Goal: Entertainment & Leisure: Consume media (video, audio)

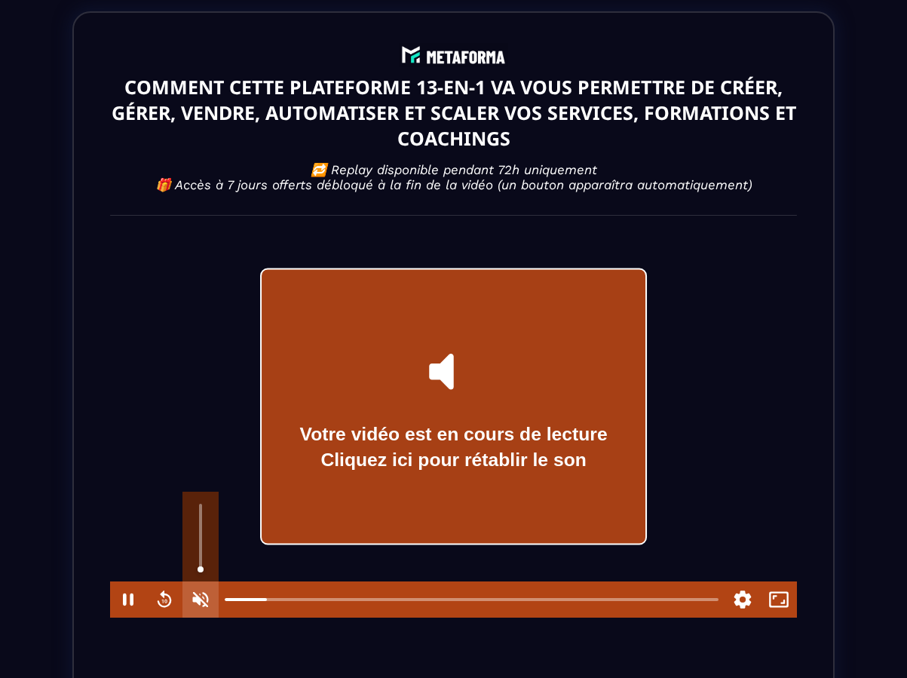
click at [207, 562] on button "Unmute" at bounding box center [200, 599] width 36 height 36
type input "*"
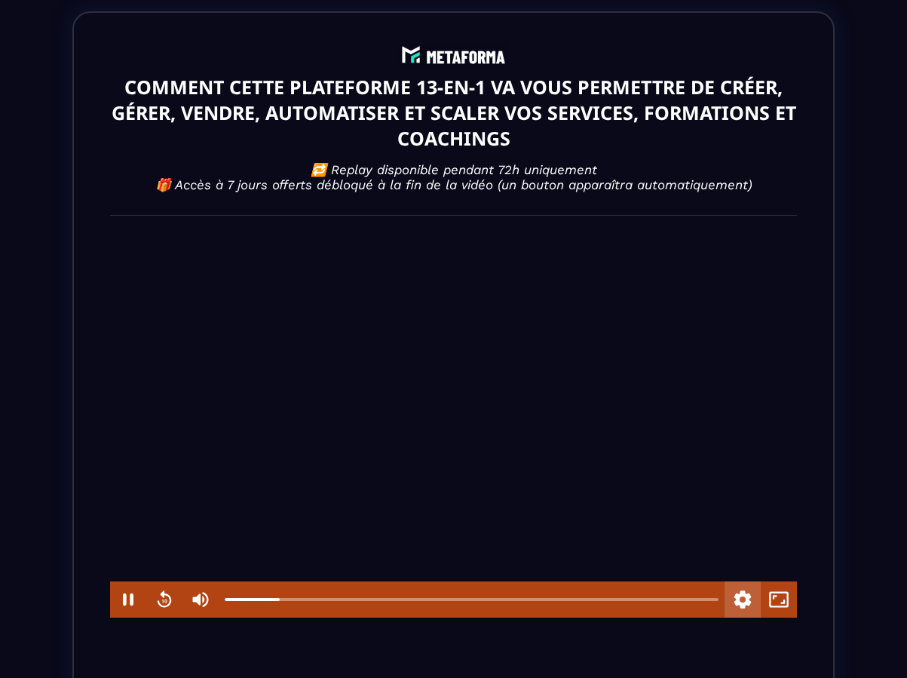
click at [737, 562] on button "Settings" at bounding box center [743, 599] width 36 height 36
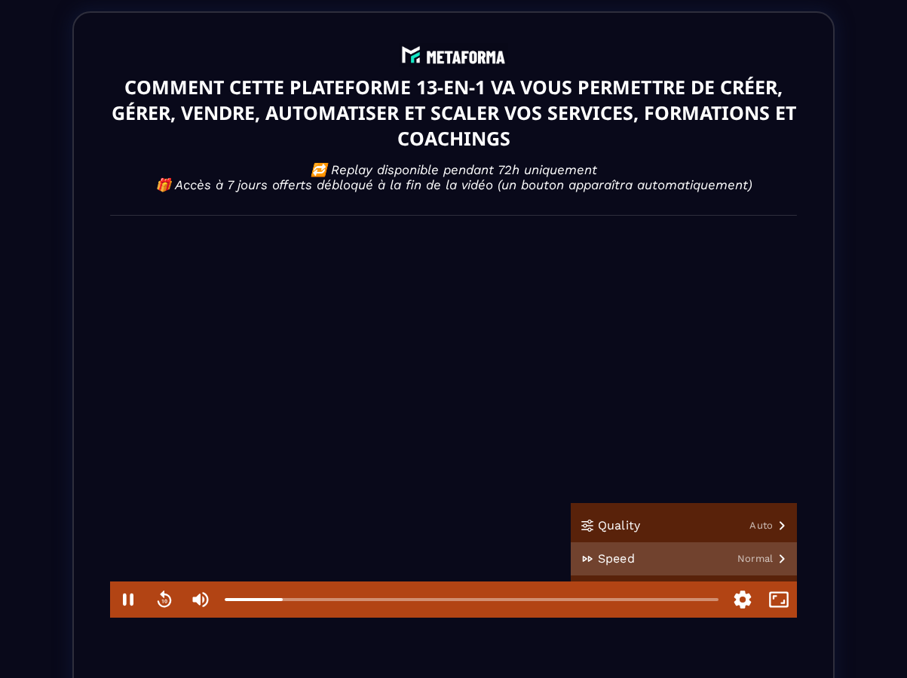
click at [734, 556] on button "Speed Normal" at bounding box center [684, 558] width 226 height 33
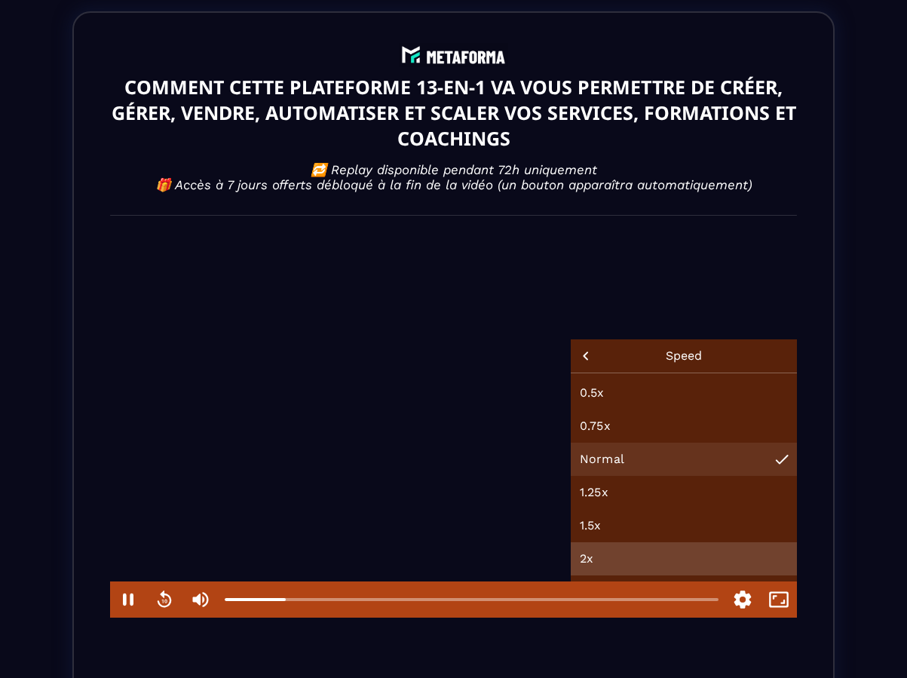
click at [650, 553] on button "2x" at bounding box center [684, 558] width 226 height 33
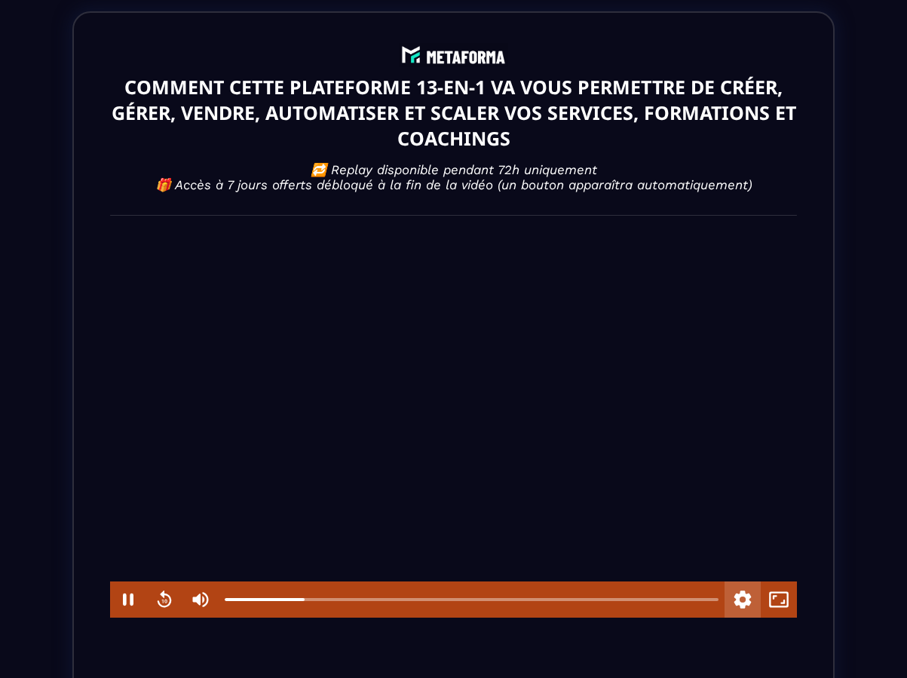
click at [743, 562] on button "Settings" at bounding box center [743, 599] width 36 height 36
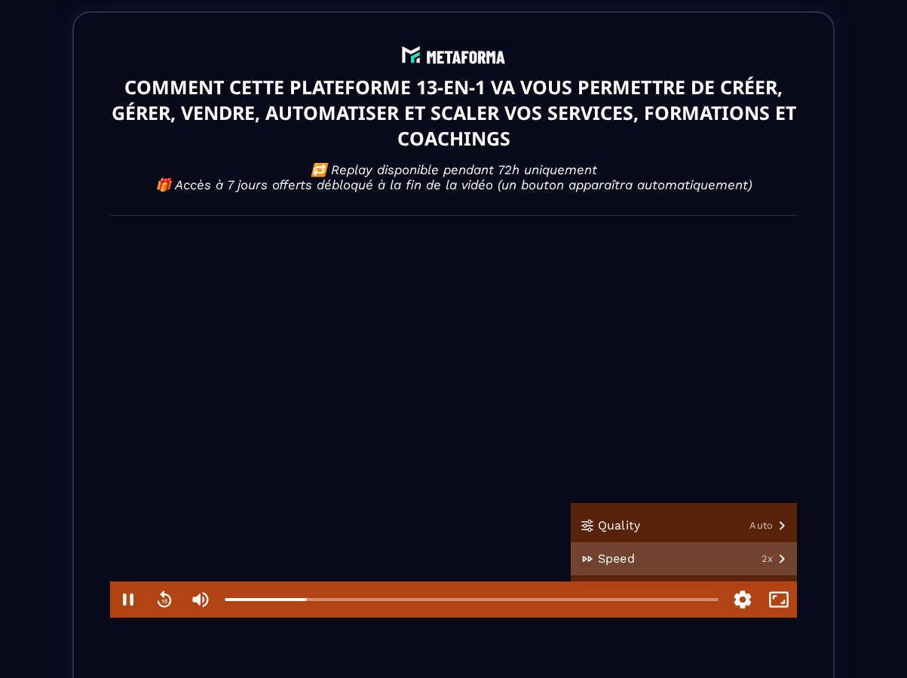
click at [739, 561] on button "Speed 2x" at bounding box center [684, 558] width 226 height 33
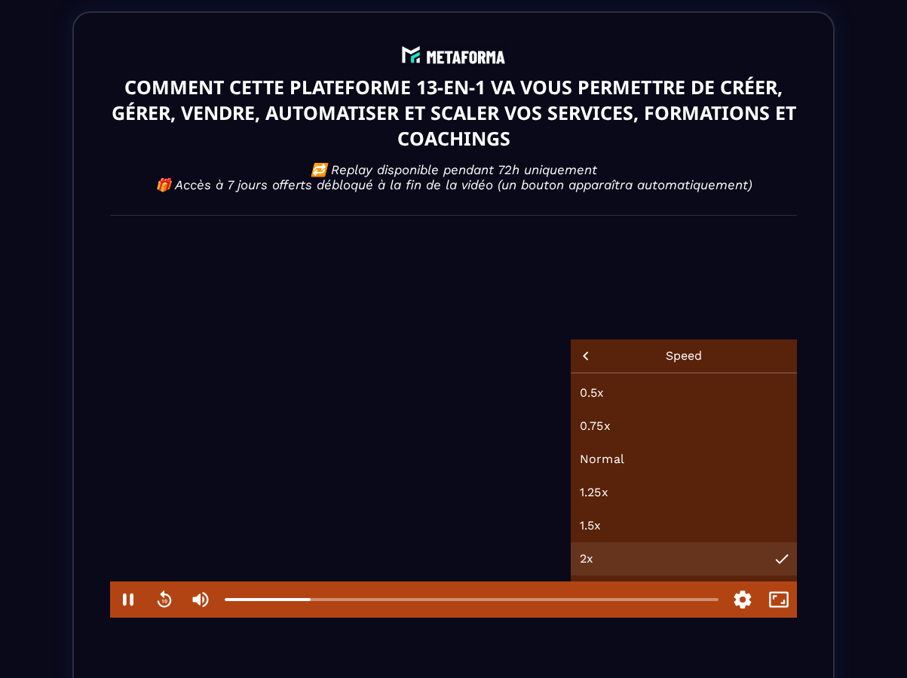
click at [872, 516] on div "COMMENT CETTE PLATEFORME 13-EN-1 VA VOUS PERMETTRE DE CRÉER, GÉRER, VENDRE, AUT…" at bounding box center [453, 462] width 907 height 925
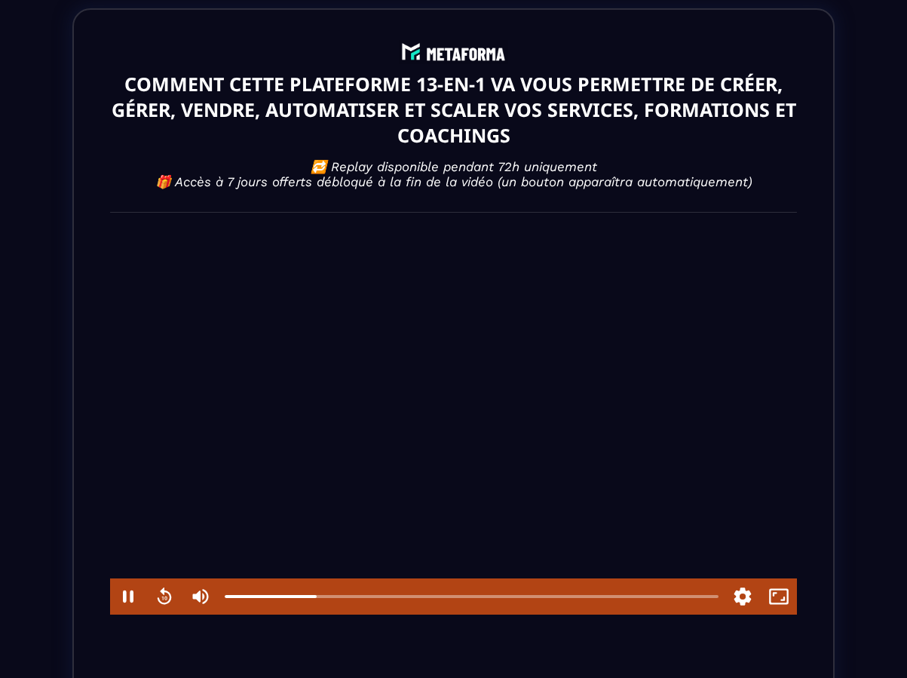
scroll to position [5, 0]
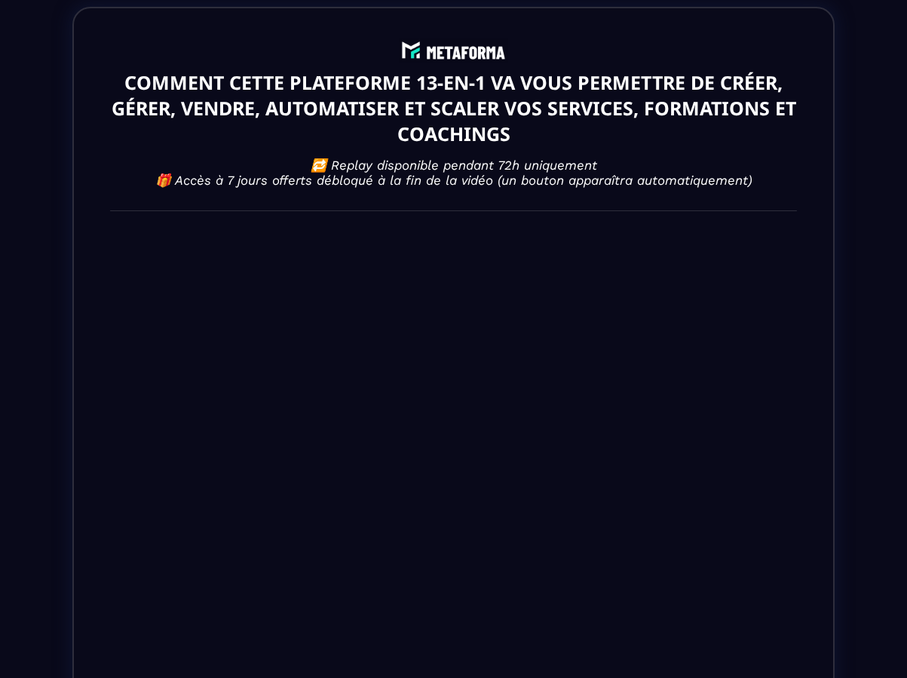
click at [93, 334] on div "COMMENT CETTE PLATEFORME 13-EN-1 VA VOUS PERMETTRE DE CRÉER, GÉRER, VENDRE, AUT…" at bounding box center [453, 458] width 762 height 903
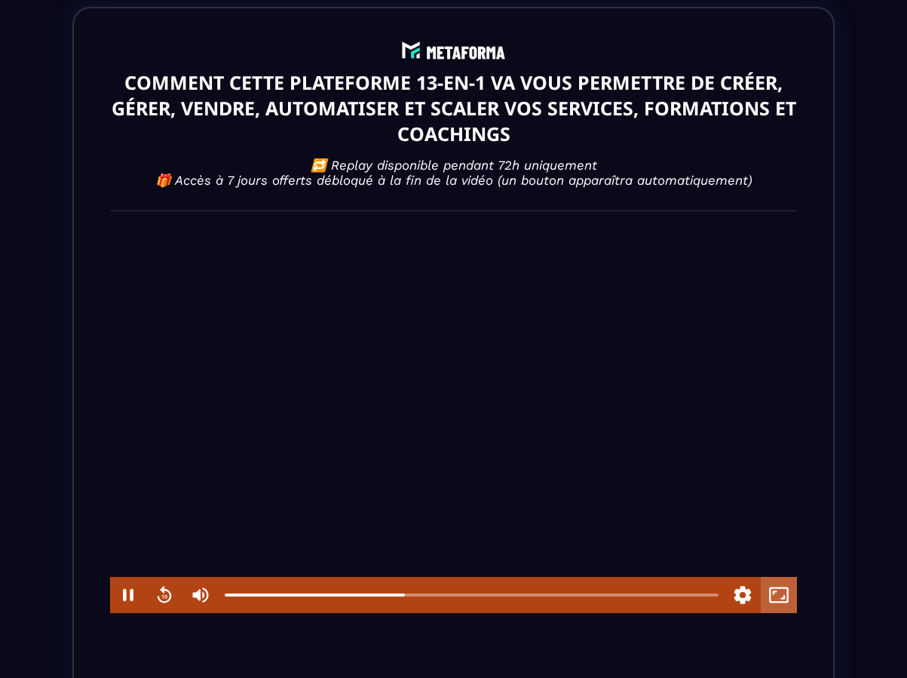
click at [776, 562] on button "Fullscreen" at bounding box center [779, 595] width 36 height 36
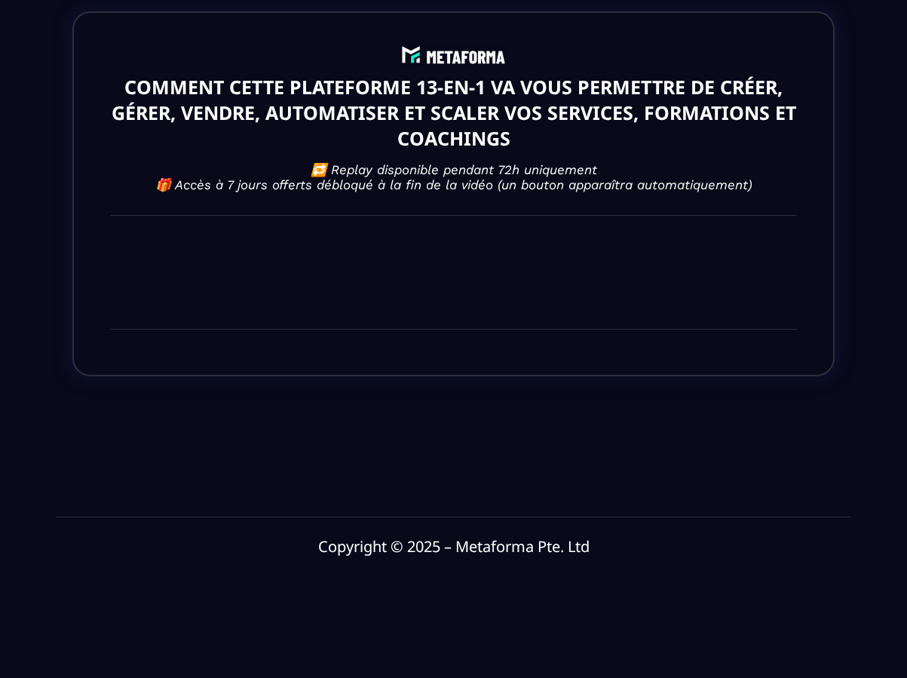
scroll to position [0, 0]
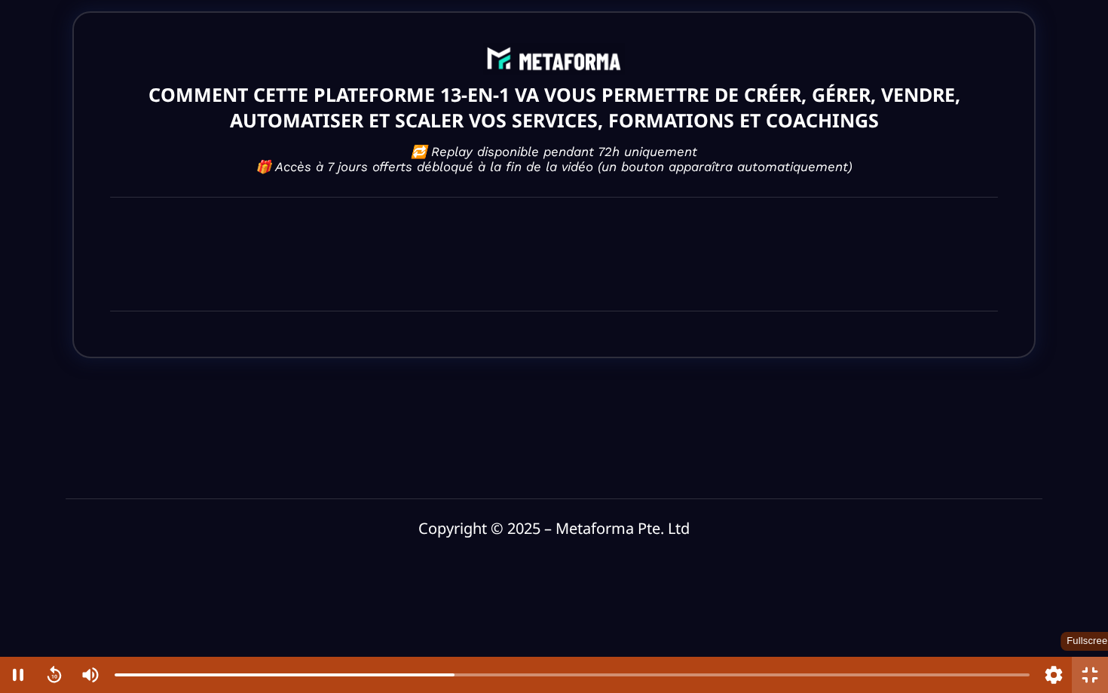
click at [1077, 562] on button "Fullscreen" at bounding box center [1090, 675] width 36 height 36
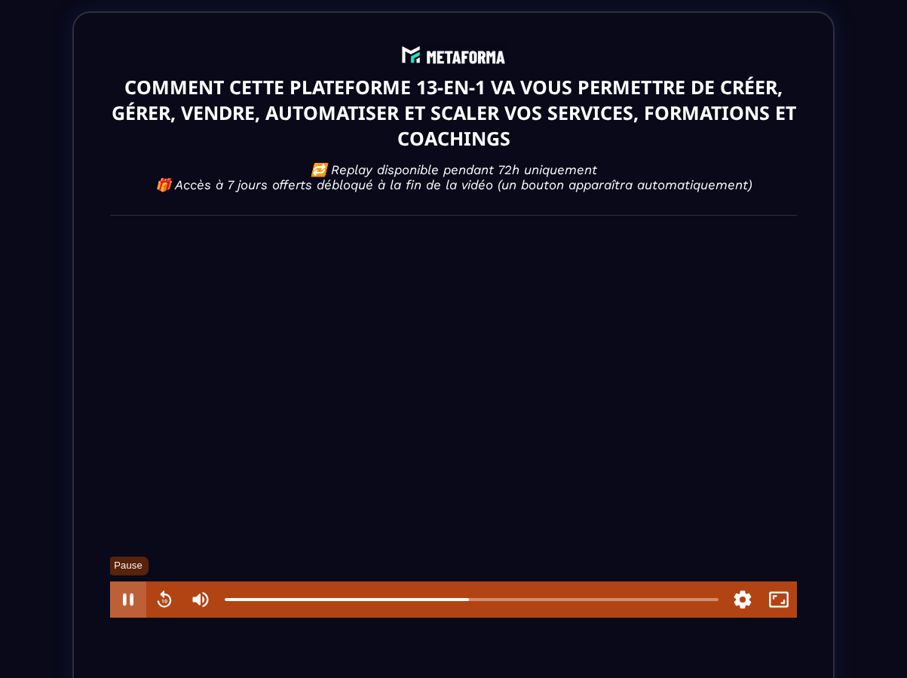
click at [130, 562] on button "Pause" at bounding box center [128, 599] width 36 height 36
